Goal: Task Accomplishment & Management: Manage account settings

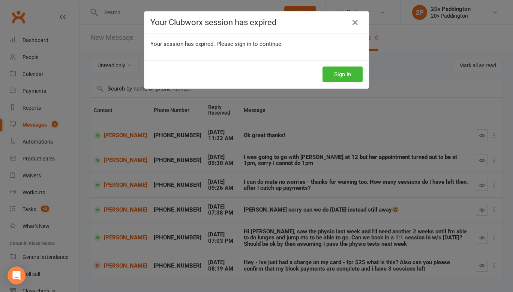
select select "unread_only"
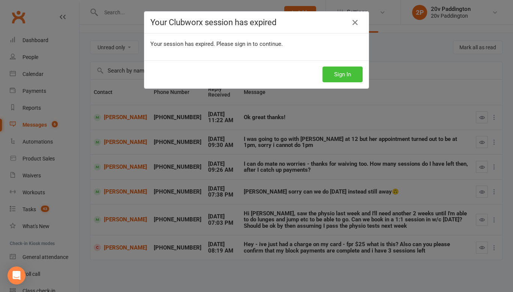
click at [336, 70] on button "Sign In" at bounding box center [343, 74] width 40 height 16
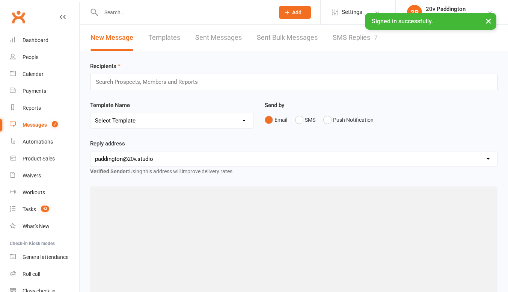
click at [338, 42] on link "SMS Replies 7" at bounding box center [354, 38] width 45 height 26
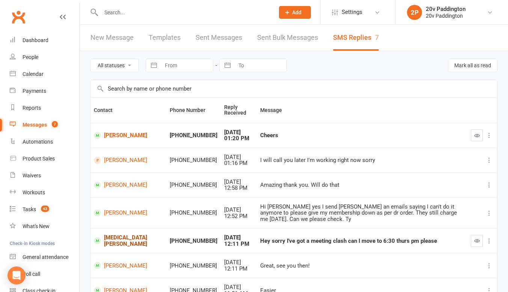
click at [108, 234] on link "[MEDICAL_DATA][PERSON_NAME]" at bounding box center [128, 240] width 69 height 12
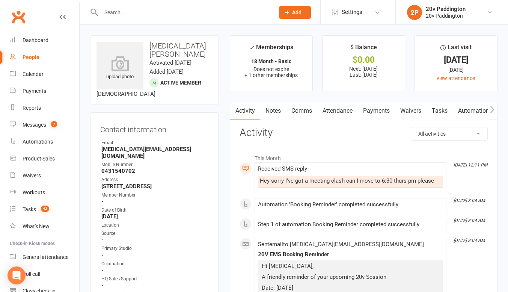
click at [296, 110] on link "Comms" at bounding box center [301, 110] width 31 height 17
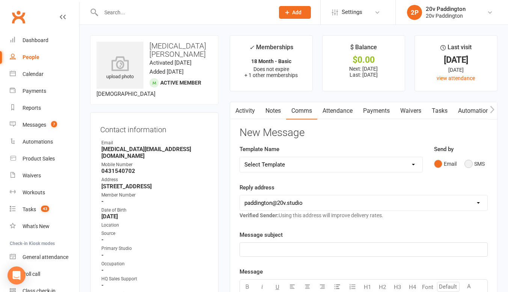
drag, startPoint x: 468, startPoint y: 157, endPoint x: 471, endPoint y: 162, distance: 5.9
click at [471, 162] on button "SMS" at bounding box center [474, 163] width 20 height 14
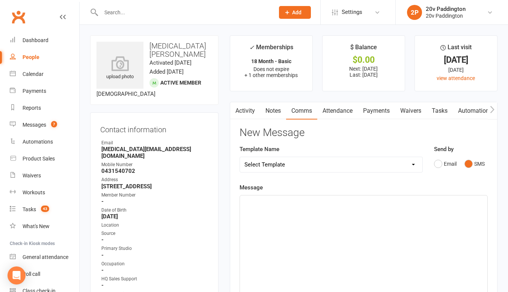
click at [360, 239] on div "﻿" at bounding box center [363, 251] width 247 height 113
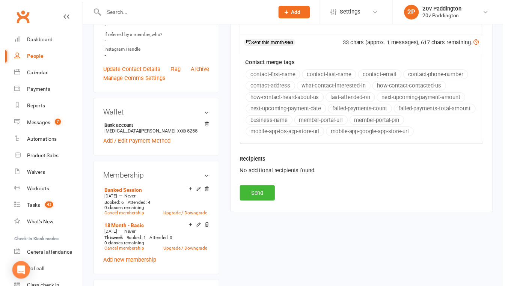
scroll to position [296, 0]
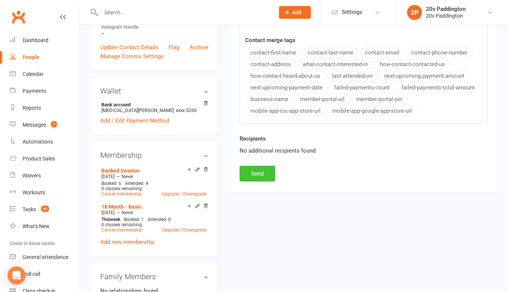
click at [258, 172] on button "Send" at bounding box center [257, 173] width 36 height 16
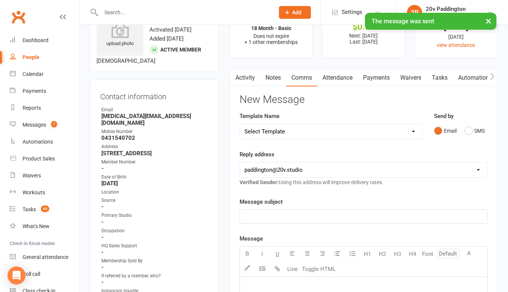
scroll to position [0, 0]
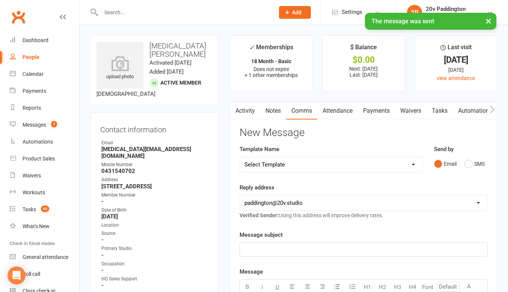
click at [367, 112] on link "Payments" at bounding box center [376, 110] width 37 height 17
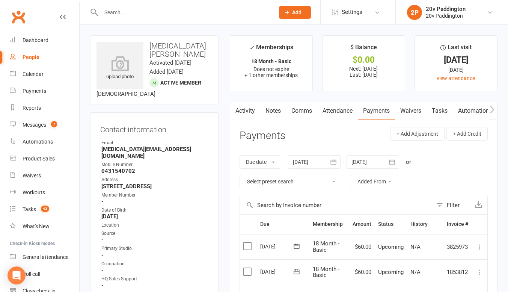
click at [158, 20] on div at bounding box center [179, 12] width 179 height 24
click at [149, 15] on input "text" at bounding box center [184, 12] width 170 height 11
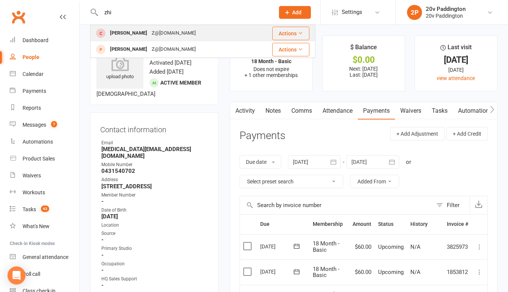
type input "zhi"
click at [149, 30] on div "Z@[DOMAIN_NAME]" at bounding box center [173, 33] width 48 height 11
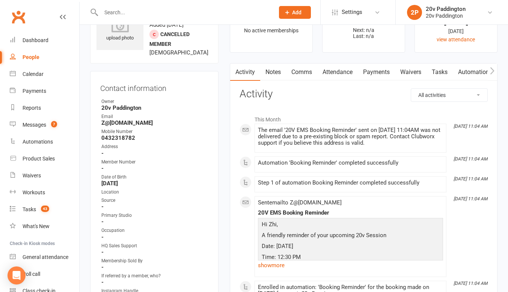
scroll to position [30, 0]
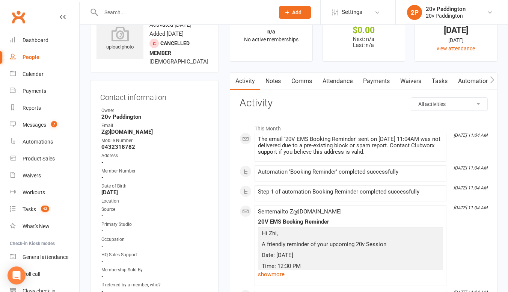
click at [273, 81] on link "Notes" at bounding box center [273, 80] width 26 height 17
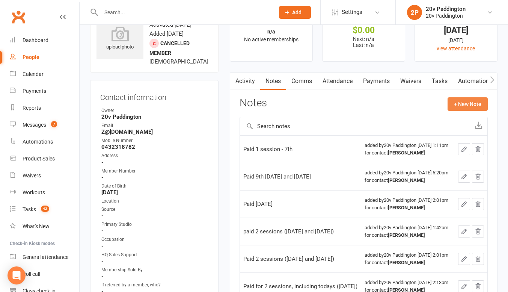
click at [467, 108] on button "+ New Note" at bounding box center [467, 104] width 40 height 14
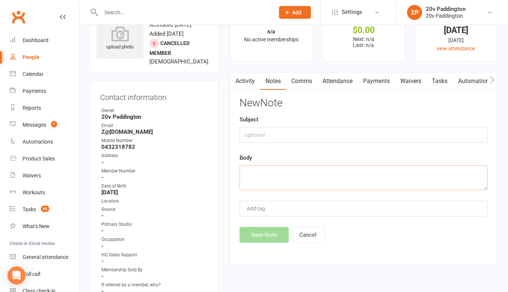
click at [402, 167] on textarea at bounding box center [363, 177] width 248 height 25
click at [256, 171] on textarea "Paid 14th and 21st" at bounding box center [363, 177] width 248 height 25
click at [329, 172] on textarea "Paid for 14th and 21st" at bounding box center [363, 177] width 248 height 25
type textarea "Paid for 14th and 21st sessions"
click at [277, 232] on button "Save Note" at bounding box center [263, 235] width 49 height 16
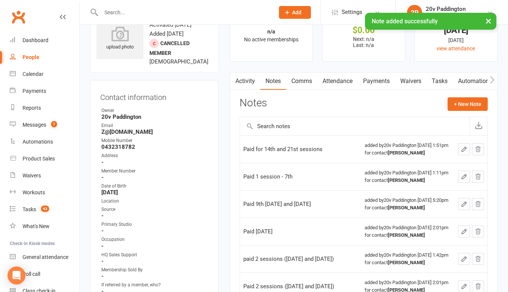
click at [245, 78] on link "Activity" at bounding box center [245, 80] width 30 height 17
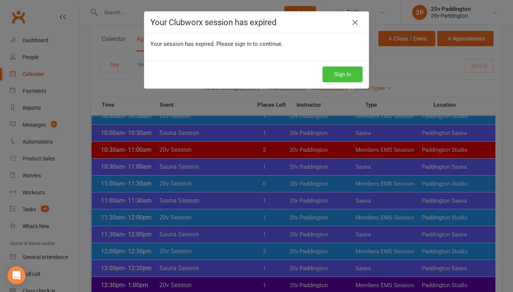
click at [335, 78] on button "Sign In" at bounding box center [343, 74] width 40 height 16
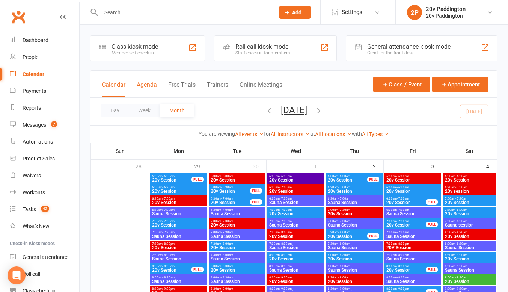
click at [148, 89] on button "Agenda" at bounding box center [147, 89] width 20 height 16
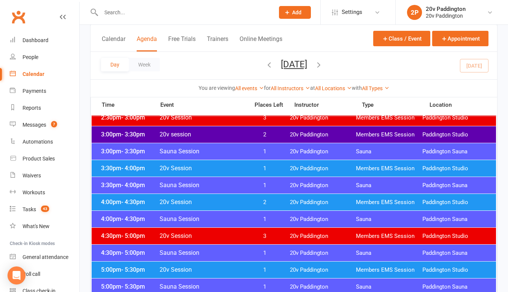
scroll to position [561, 0]
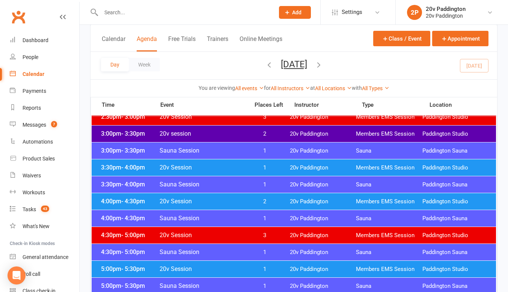
click at [269, 163] on div "3:30pm - 4:00pm 20v Session 1 20v Paddington Members EMS Session Paddington Stu…" at bounding box center [294, 167] width 404 height 17
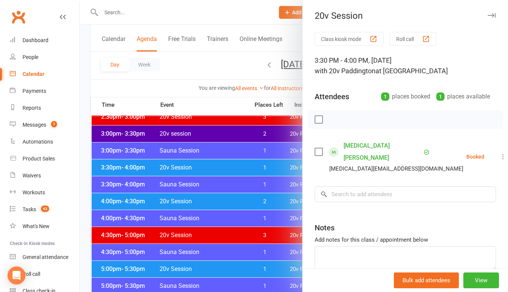
click at [499, 153] on icon at bounding box center [503, 157] width 8 height 8
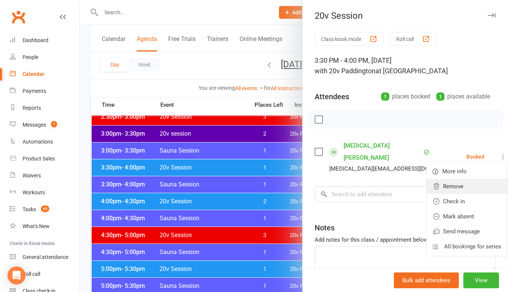
click at [449, 183] on link "Remove" at bounding box center [466, 186] width 81 height 15
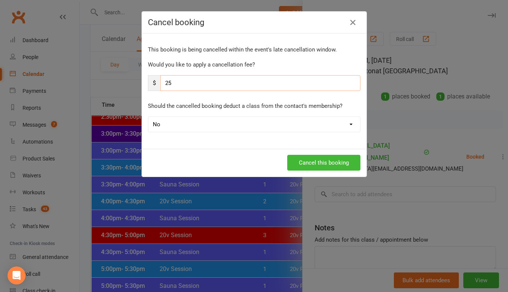
click at [232, 83] on input "25" at bounding box center [260, 83] width 200 height 16
type input "2"
type input "0"
click at [326, 162] on button "Cancel this booking" at bounding box center [323, 163] width 73 height 16
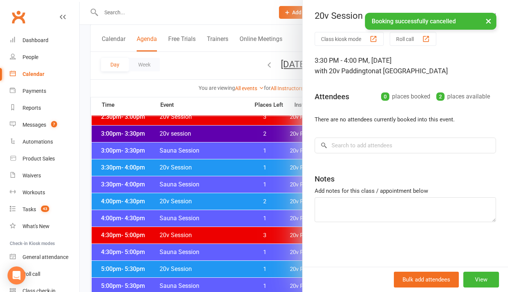
click at [194, 65] on div at bounding box center [294, 146] width 428 height 292
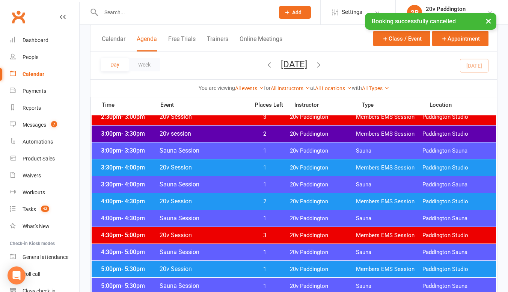
click at [307, 60] on button "Tuesday, Oct 14, 2025" at bounding box center [294, 64] width 26 height 11
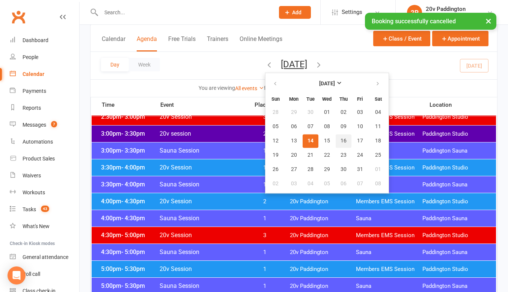
click at [335, 141] on button "16" at bounding box center [343, 141] width 16 height 14
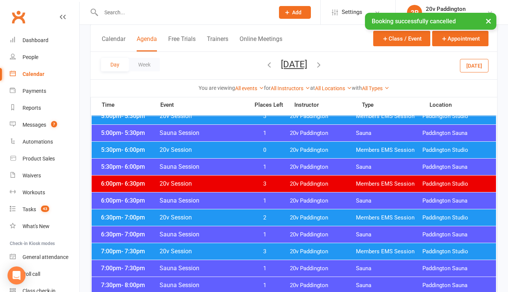
scroll to position [708, 0]
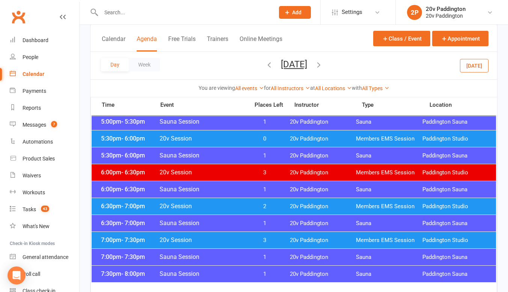
click at [207, 204] on span "20v Session" at bounding box center [202, 205] width 86 height 7
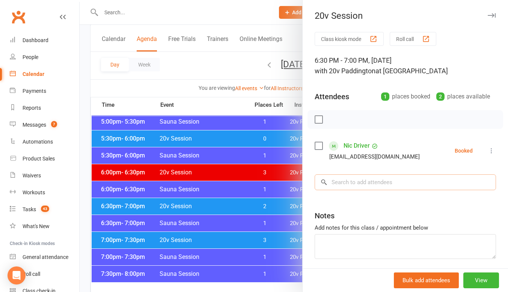
click at [344, 183] on input "search" at bounding box center [404, 182] width 181 height 16
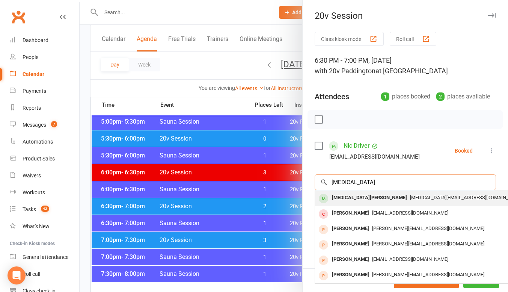
type input "Allegra"
click at [344, 199] on div "[MEDICAL_DATA][PERSON_NAME]" at bounding box center [369, 197] width 81 height 11
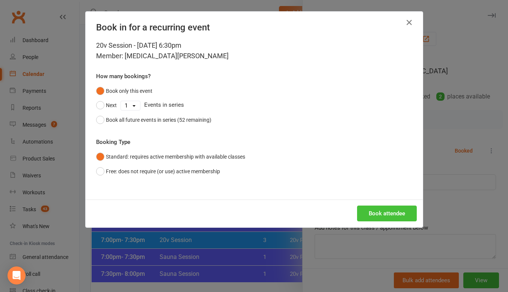
click at [378, 215] on button "Book attendee" at bounding box center [387, 213] width 60 height 16
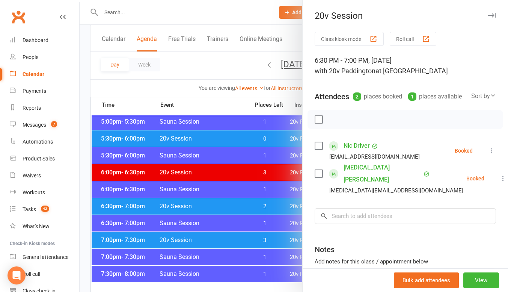
click at [197, 149] on div at bounding box center [294, 146] width 428 height 292
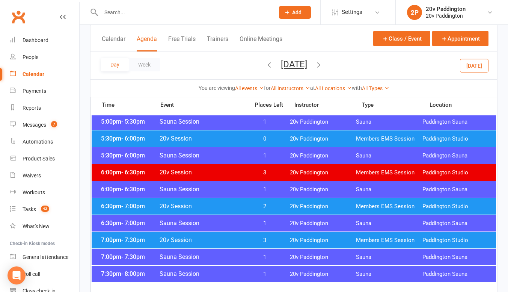
click at [286, 63] on button "Thursday, Oct 16, 2025" at bounding box center [294, 64] width 26 height 11
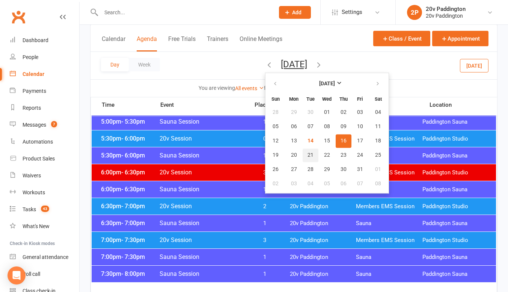
click at [302, 150] on button "21" at bounding box center [310, 155] width 16 height 14
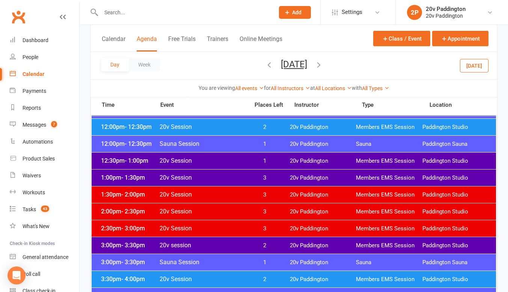
scroll to position [449, 0]
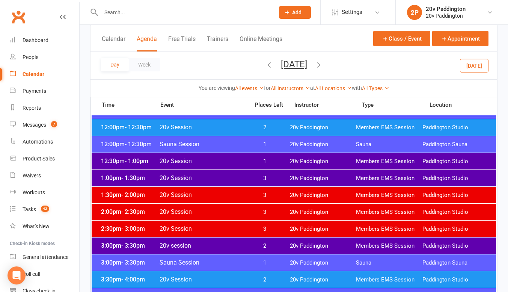
click at [212, 177] on span "20v Session" at bounding box center [202, 177] width 86 height 7
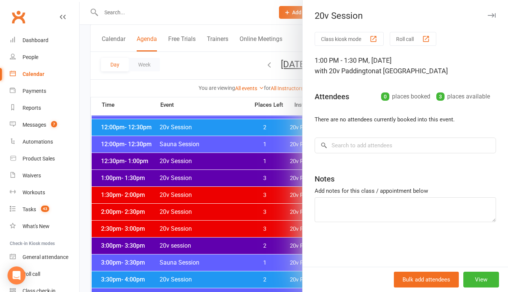
click at [196, 177] on div at bounding box center [294, 146] width 428 height 292
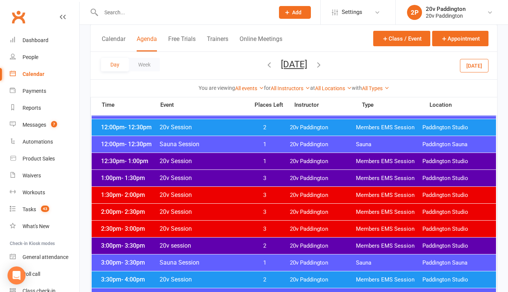
click at [218, 159] on span "20v Session" at bounding box center [202, 160] width 86 height 7
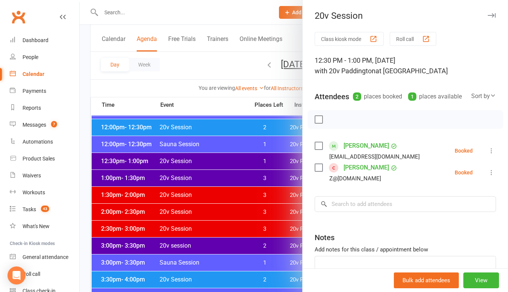
click at [218, 159] on div at bounding box center [294, 146] width 428 height 292
